Goal: Information Seeking & Learning: Check status

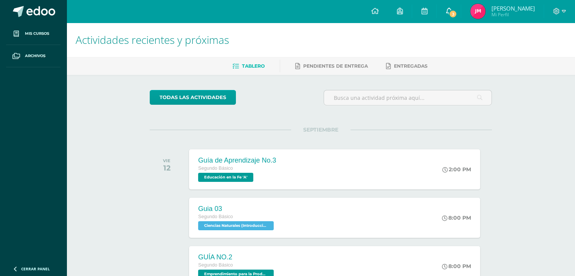
click at [445, 11] on link "3" at bounding box center [449, 11] width 24 height 23
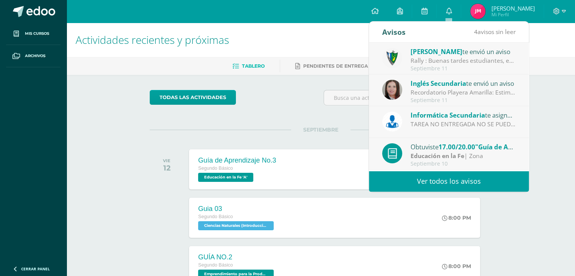
click at [435, 174] on link "Ver todos los avisos" at bounding box center [449, 181] width 160 height 21
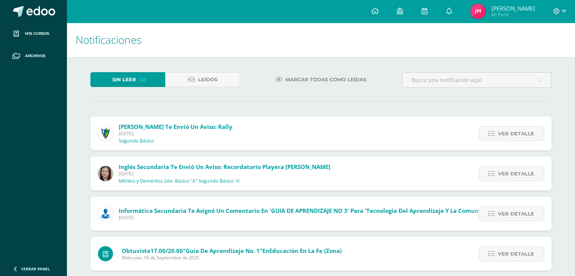
scroll to position [10, 0]
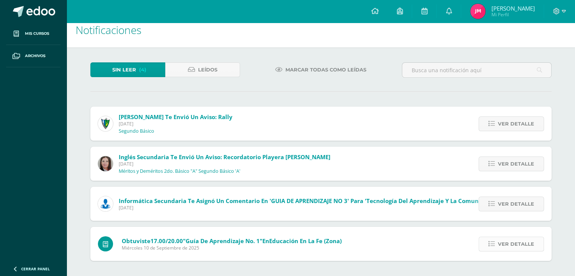
click at [511, 239] on span "Ver detalle" at bounding box center [516, 244] width 36 height 14
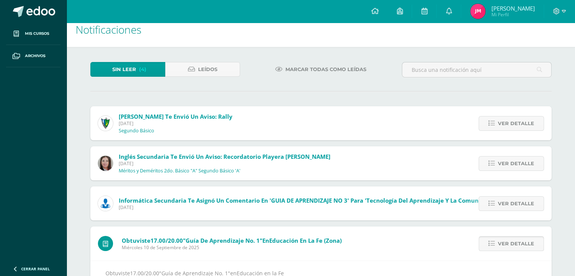
click at [511, 239] on span "Ver detalle" at bounding box center [516, 244] width 36 height 14
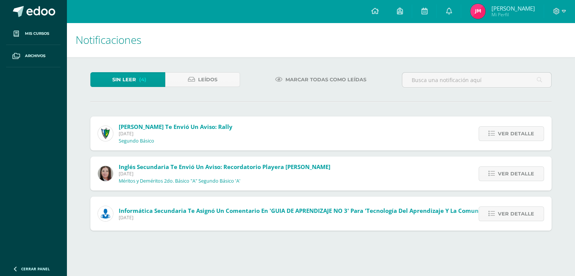
scroll to position [0, 0]
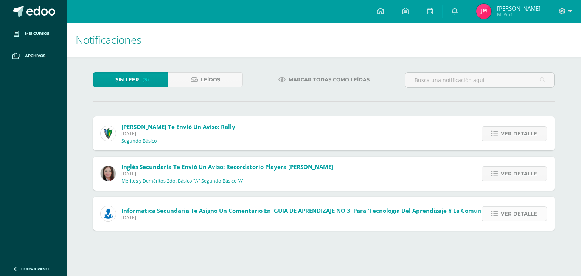
click at [508, 218] on span "Ver detalle" at bounding box center [518, 214] width 36 height 14
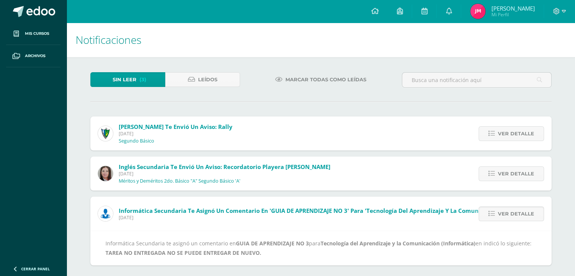
scroll to position [5, 0]
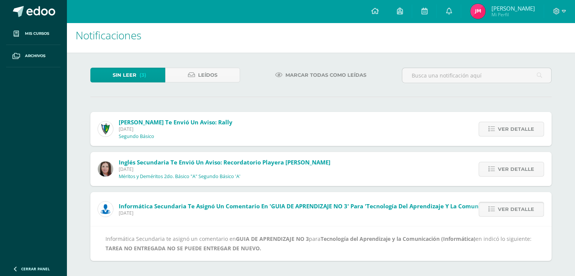
click at [502, 209] on span "Ver detalle" at bounding box center [516, 209] width 36 height 14
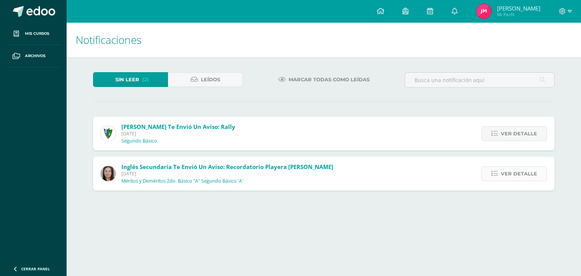
click at [528, 174] on span "Ver detalle" at bounding box center [518, 174] width 36 height 14
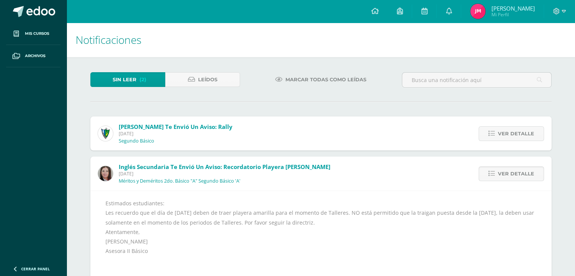
scroll to position [22, 0]
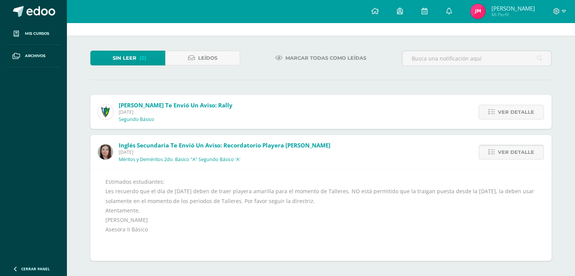
click at [511, 147] on span "Ver detalle" at bounding box center [516, 152] width 36 height 14
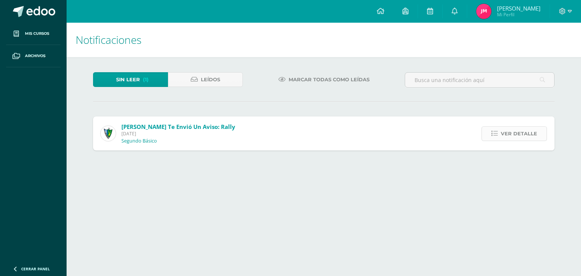
click at [521, 133] on span "Ver detalle" at bounding box center [518, 134] width 36 height 14
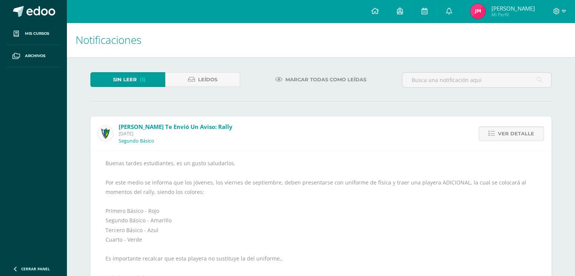
scroll to position [39, 0]
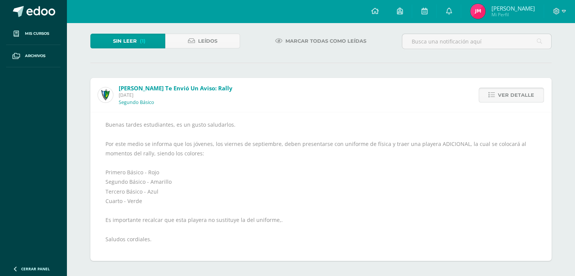
click at [520, 93] on span "Ver detalle" at bounding box center [516, 95] width 36 height 14
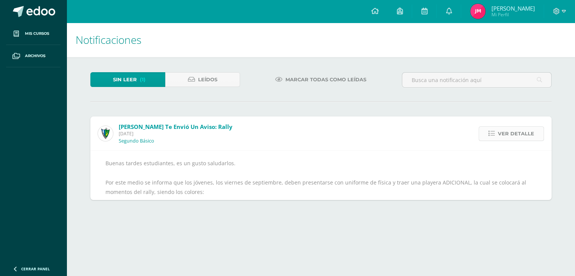
scroll to position [0, 0]
